Goal: Find specific page/section: Find specific page/section

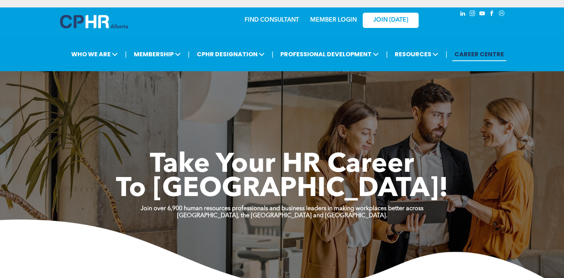
click at [319, 20] on link "MEMBER LOGIN" at bounding box center [333, 20] width 47 height 6
click at [275, 19] on link "FIND CONSULTANT" at bounding box center [272, 20] width 54 height 6
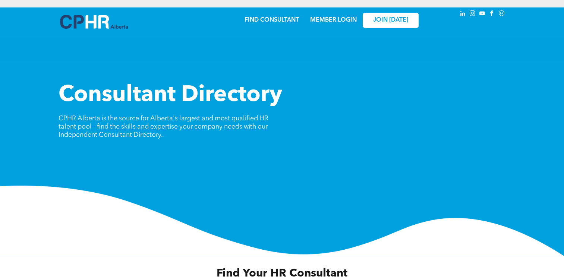
click at [321, 20] on link "MEMBER LOGIN" at bounding box center [333, 20] width 47 height 6
